Goal: Information Seeking & Learning: Understand process/instructions

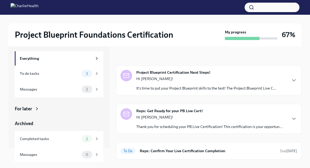
scroll to position [1, 0]
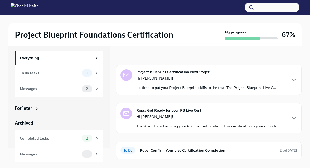
click at [157, 119] on div "Hi [PERSON_NAME]! Thank you for scheduling your PB Live Certification! This cer…" at bounding box center [209, 121] width 146 height 15
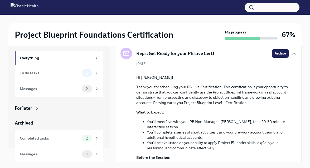
scroll to position [0, 0]
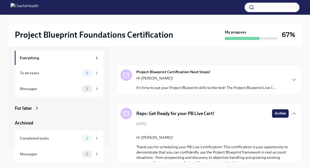
click at [154, 72] on strong "Project Blueprint Certification Next Steps!" at bounding box center [173, 71] width 74 height 5
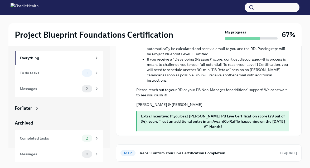
scroll to position [518, 0]
click at [150, 150] on h6 "Reps: Confirm Your Live Certification Completion" at bounding box center [208, 153] width 136 height 6
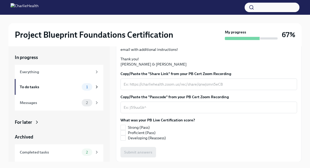
scroll to position [142, 0]
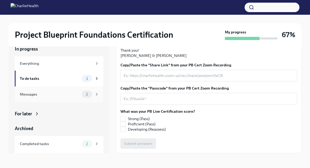
click at [52, 95] on div "Messages" at bounding box center [50, 94] width 60 height 6
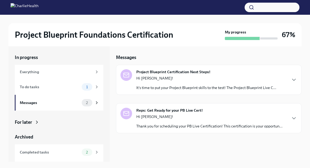
click at [159, 115] on p "Hi [PERSON_NAME]!" at bounding box center [209, 116] width 146 height 5
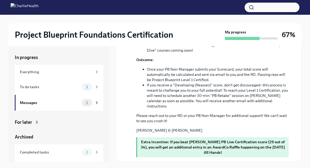
scroll to position [275, 0]
click at [82, 150] on div "2" at bounding box center [90, 152] width 17 height 7
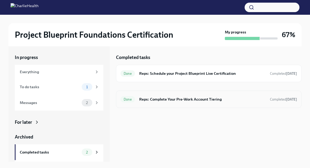
click at [185, 96] on div "Done Reps: Complete Your Pre-Work Account Tiering Completed [DATE]" at bounding box center [208, 99] width 176 height 8
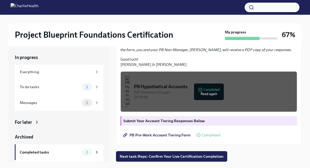
scroll to position [132, 0]
click at [188, 138] on span "PB Pre-Work Account Tiering Form" at bounding box center [157, 134] width 66 height 5
